Goal: Information Seeking & Learning: Learn about a topic

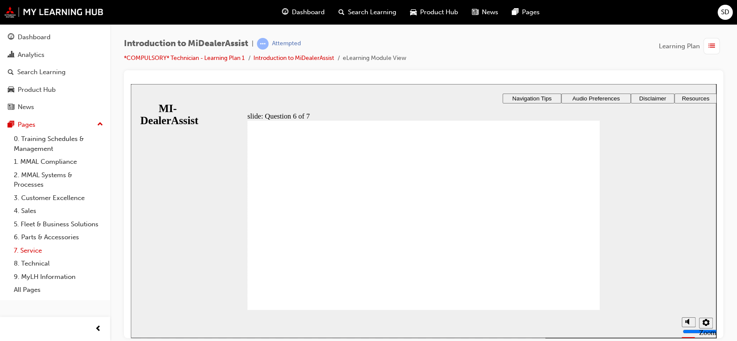
click at [33, 248] on link "7. Service" at bounding box center [58, 250] width 96 height 13
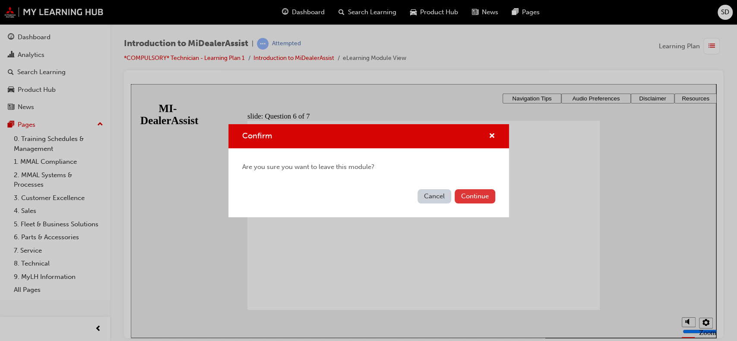
click at [468, 198] on button "Continue" at bounding box center [474, 196] width 41 height 14
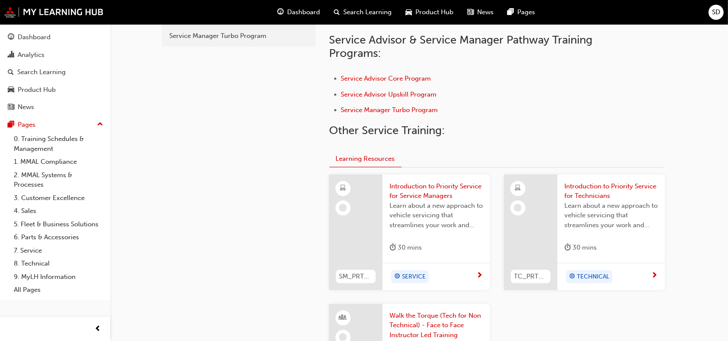
scroll to position [268, 0]
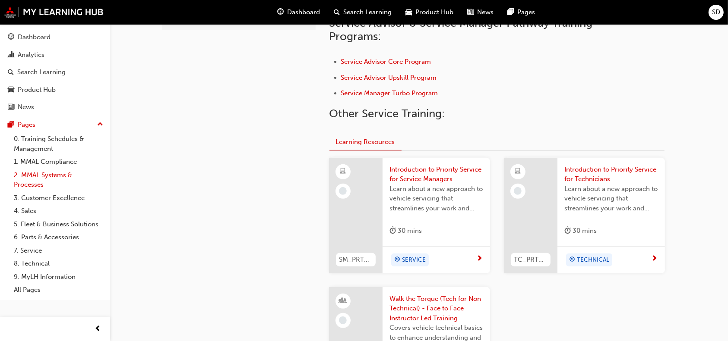
click at [42, 176] on link "2. MMAL Systems & Processes" at bounding box center [58, 180] width 96 height 23
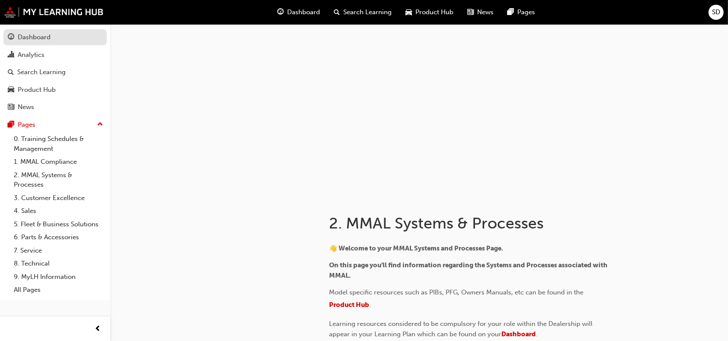
click at [39, 33] on div "Dashboard" at bounding box center [34, 37] width 33 height 10
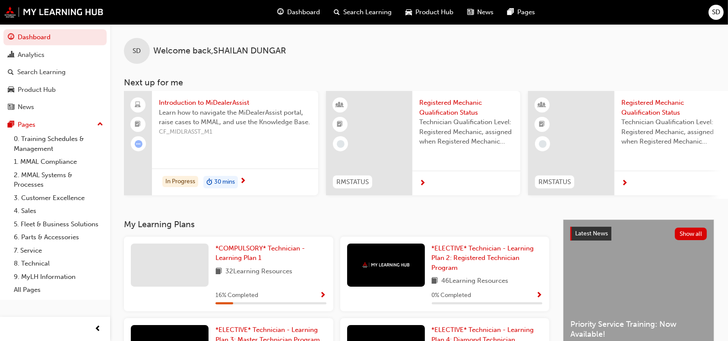
click at [726, 71] on div "SD Welcome back , [PERSON_NAME] Next up for me Introduction to MiDealerAssist L…" at bounding box center [419, 111] width 618 height 175
click at [716, 13] on span "SD" at bounding box center [716, 12] width 8 height 10
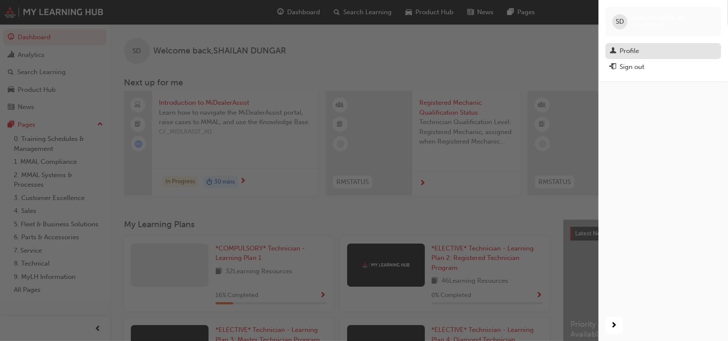
click at [628, 50] on div "Profile" at bounding box center [628, 51] width 19 height 10
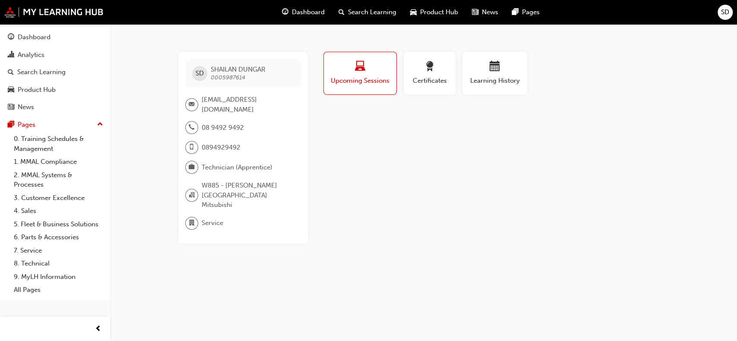
click at [466, 239] on div "SD [PERSON_NAME] 0005987614 [EMAIL_ADDRESS][DOMAIN_NAME] 08 9492 9492 089492949…" at bounding box center [368, 170] width 737 height 341
click at [722, 11] on span "SD" at bounding box center [725, 12] width 8 height 10
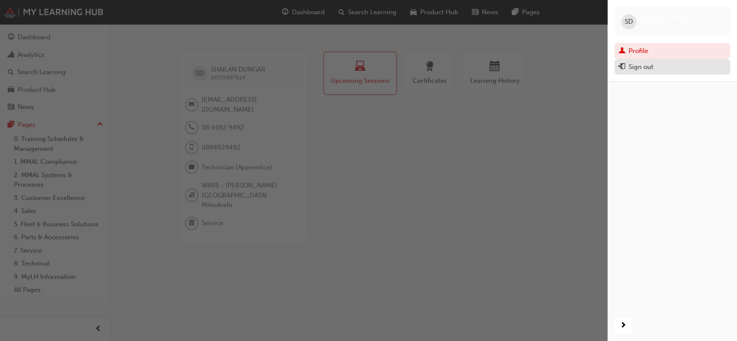
click at [666, 67] on div "Sign out" at bounding box center [671, 67] width 107 height 11
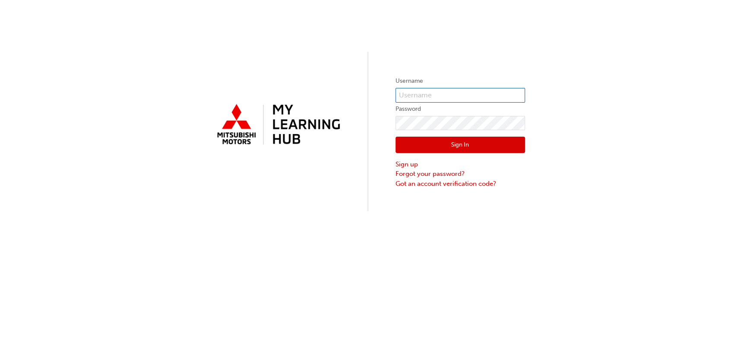
click at [490, 97] on input "text" at bounding box center [459, 95] width 129 height 15
click at [482, 102] on input "text" at bounding box center [459, 95] width 129 height 15
type input "0005763285"
click at [470, 142] on button "Sign In" at bounding box center [459, 145] width 129 height 16
